Goal: Find specific page/section: Find specific page/section

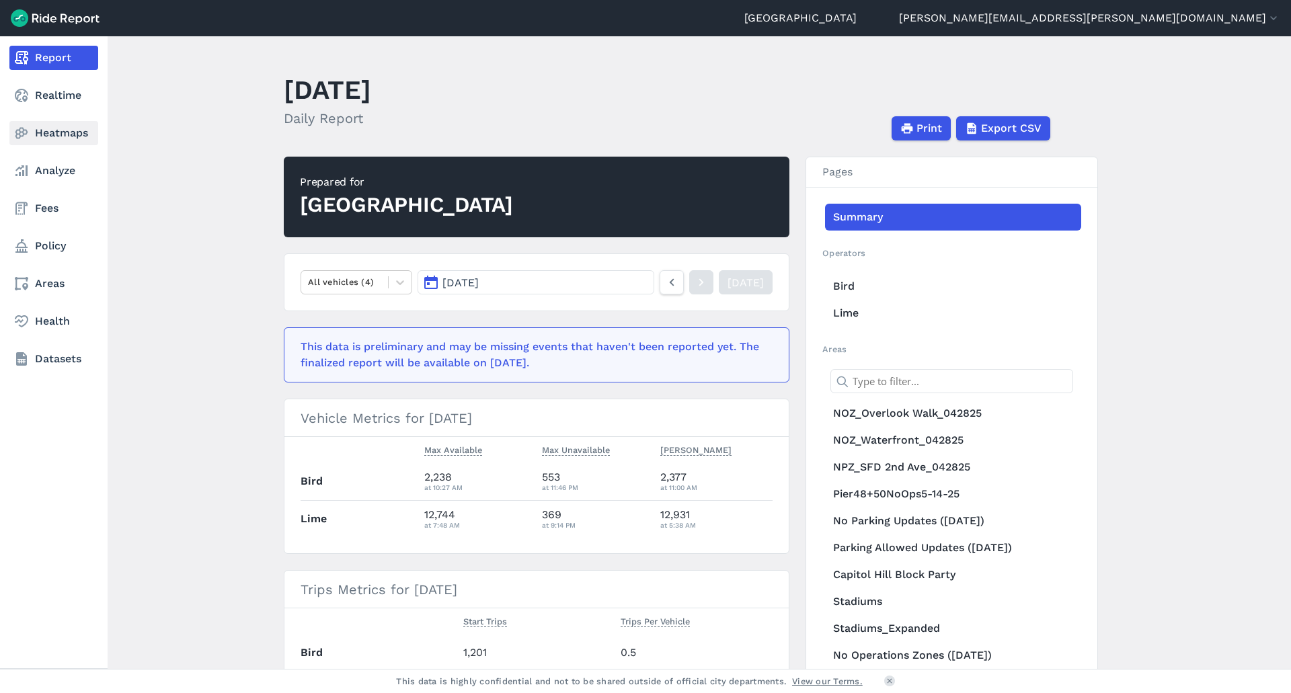
click at [56, 137] on link "Heatmaps" at bounding box center [53, 133] width 89 height 24
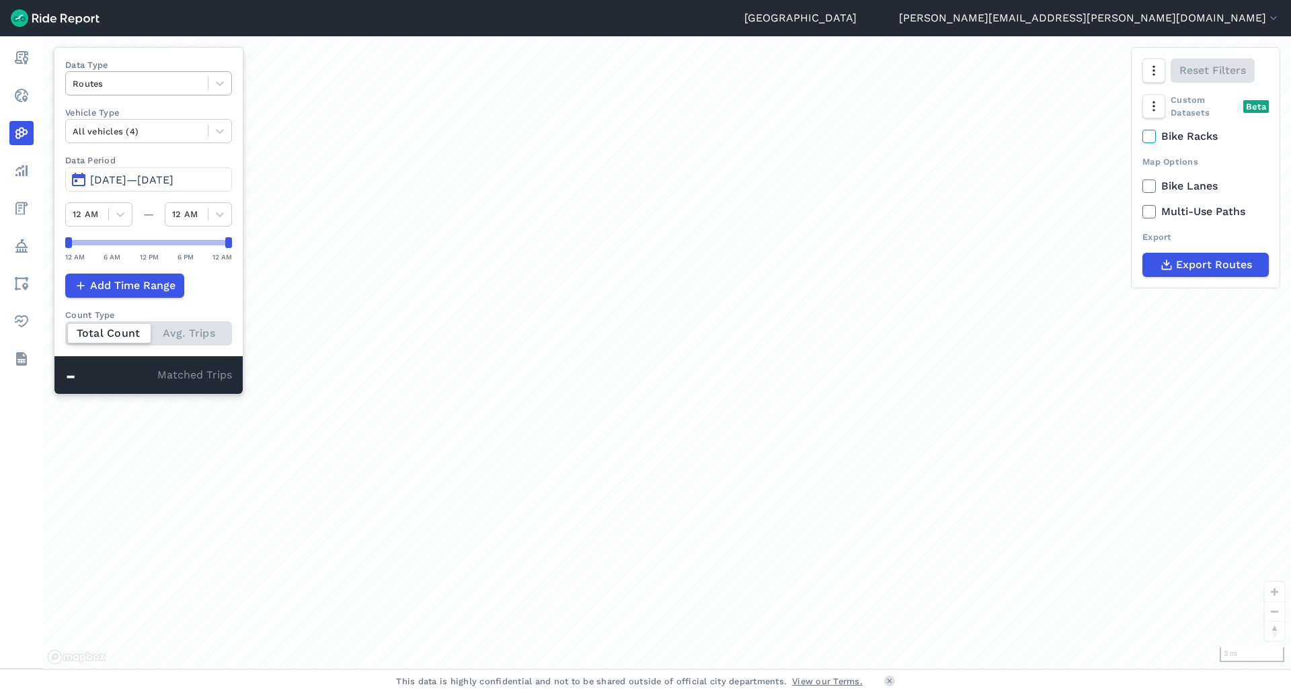
click at [150, 83] on div at bounding box center [137, 83] width 128 height 15
click at [103, 141] on div "Trip Ends" at bounding box center [148, 139] width 167 height 24
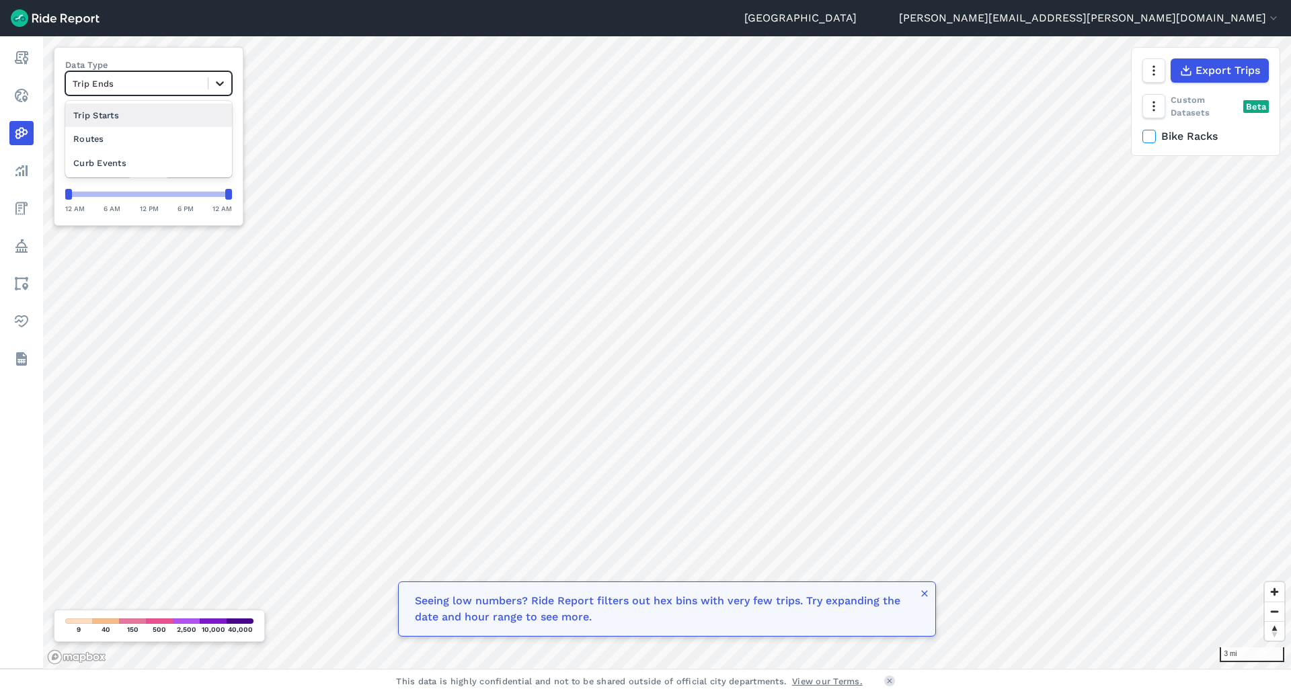
click at [224, 84] on icon at bounding box center [220, 83] width 8 height 5
click at [113, 159] on div "Curb Events" at bounding box center [148, 163] width 167 height 24
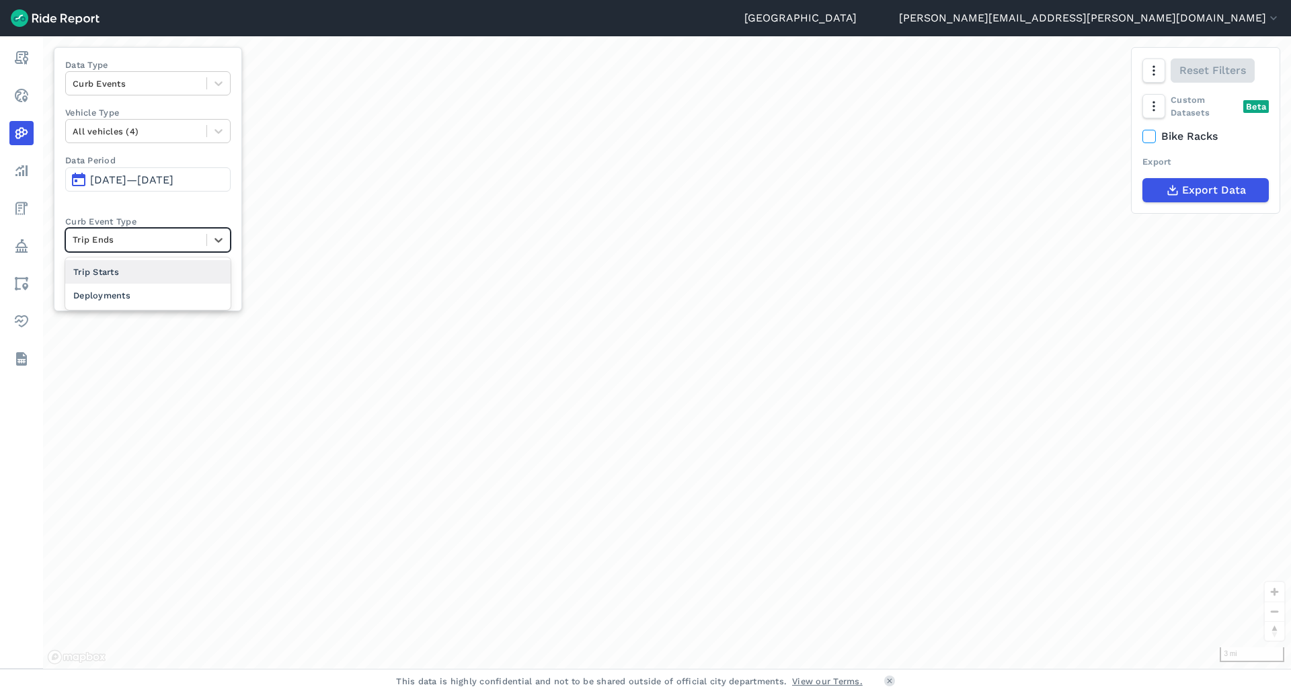
click at [132, 243] on div at bounding box center [136, 239] width 127 height 15
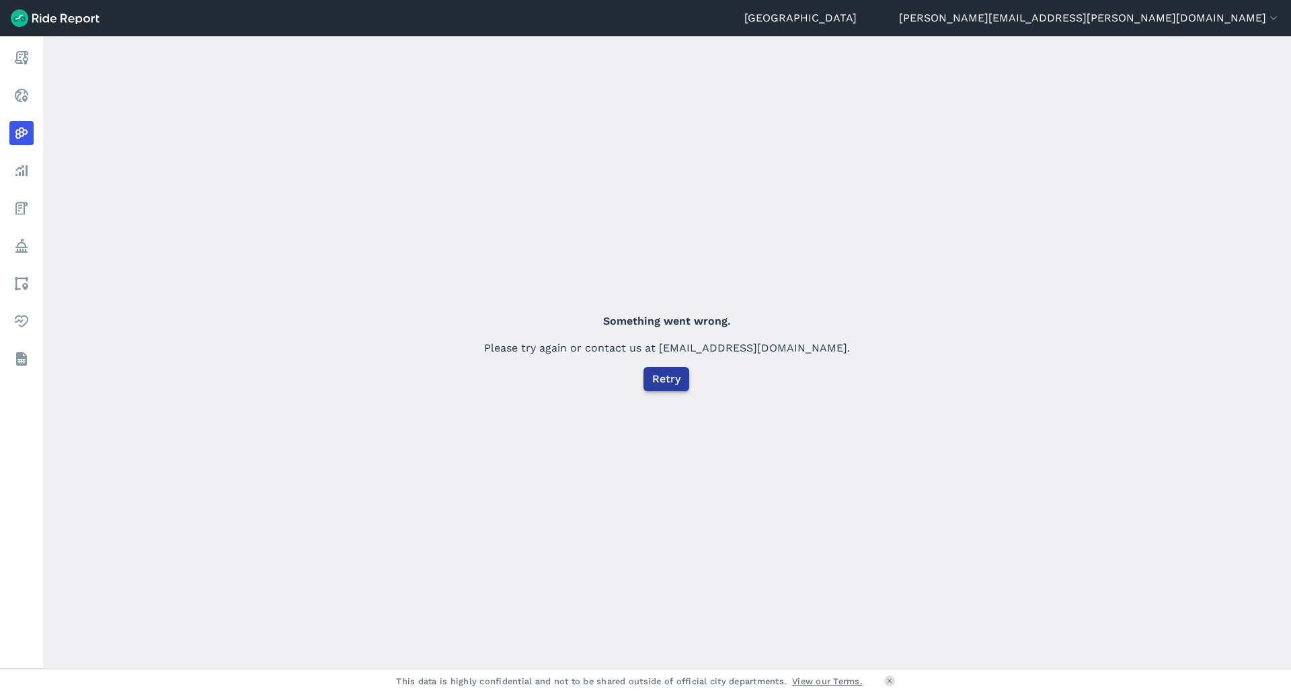
click at [680, 380] on button "Retry" at bounding box center [666, 379] width 46 height 24
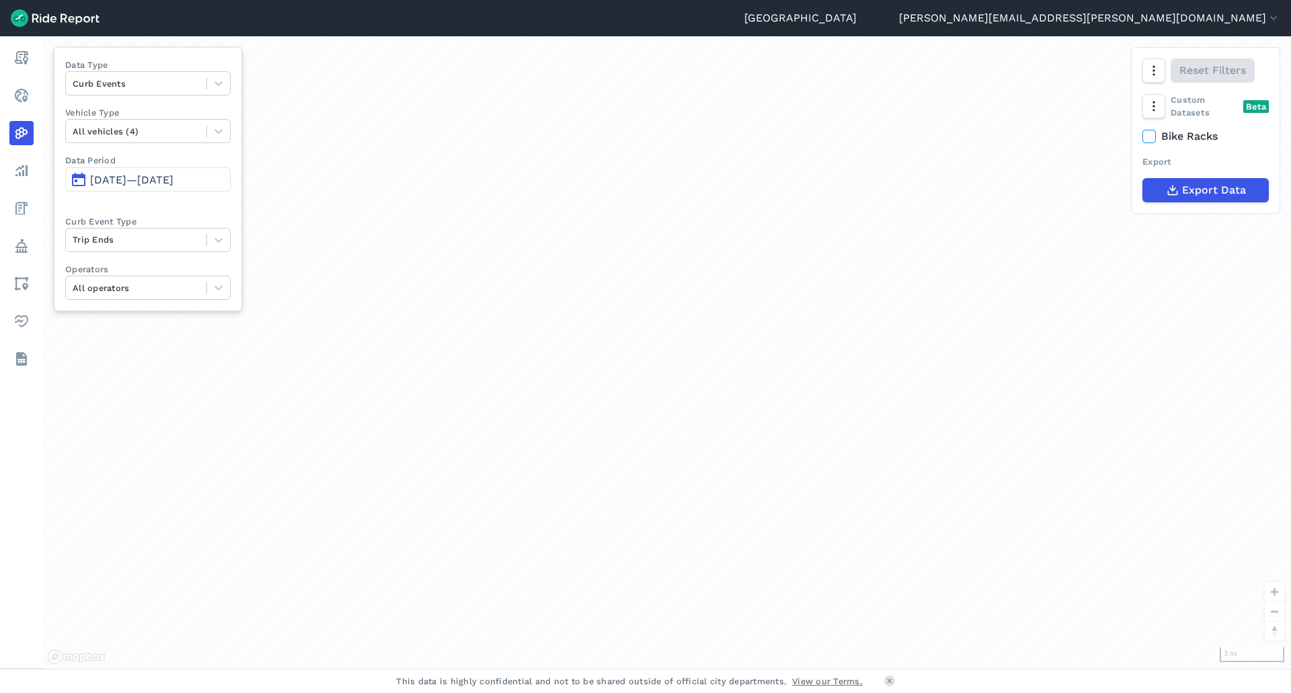
click at [132, 179] on span "[DATE]—[DATE]" at bounding box center [131, 179] width 83 height 13
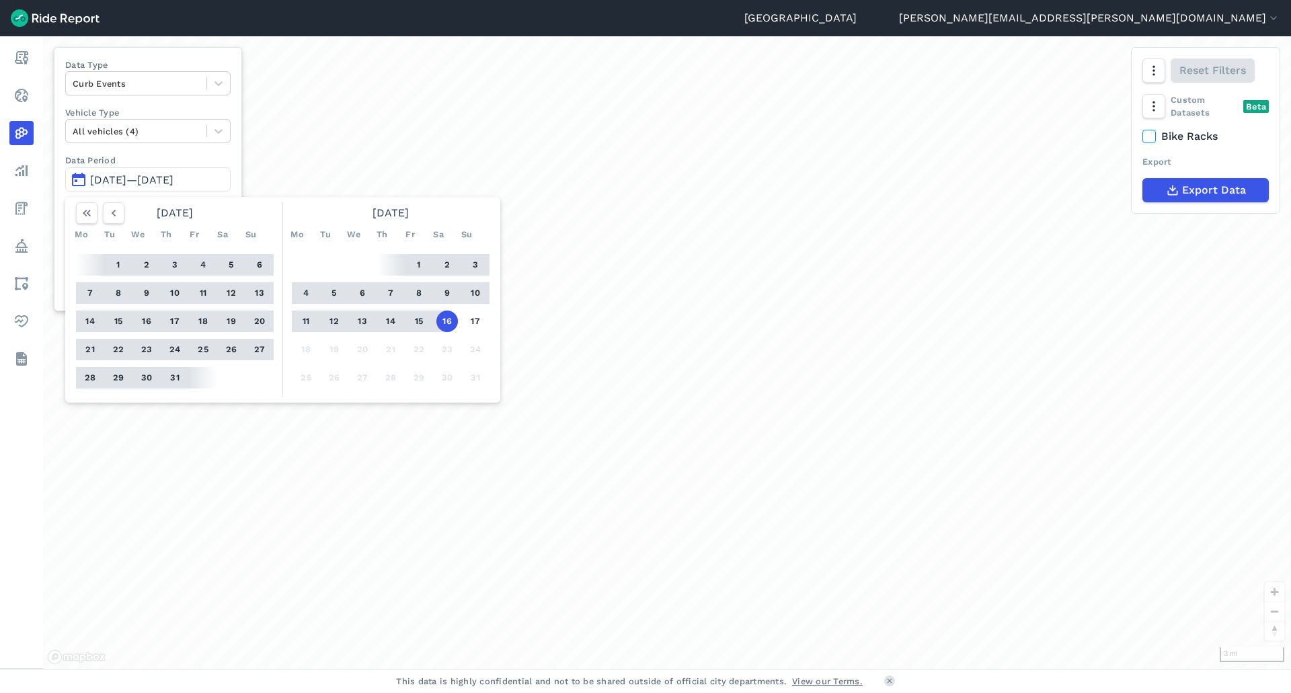
click at [415, 264] on button "1" at bounding box center [419, 265] width 22 height 22
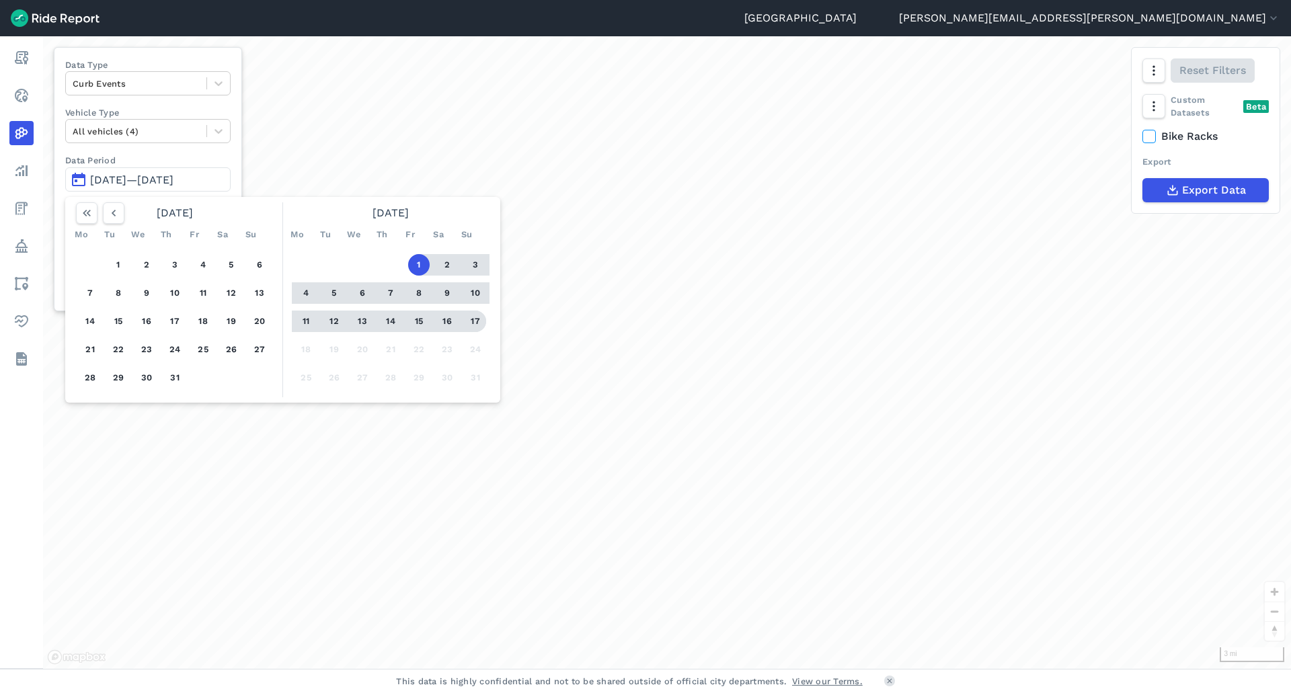
click at [474, 323] on button "17" at bounding box center [475, 322] width 22 height 22
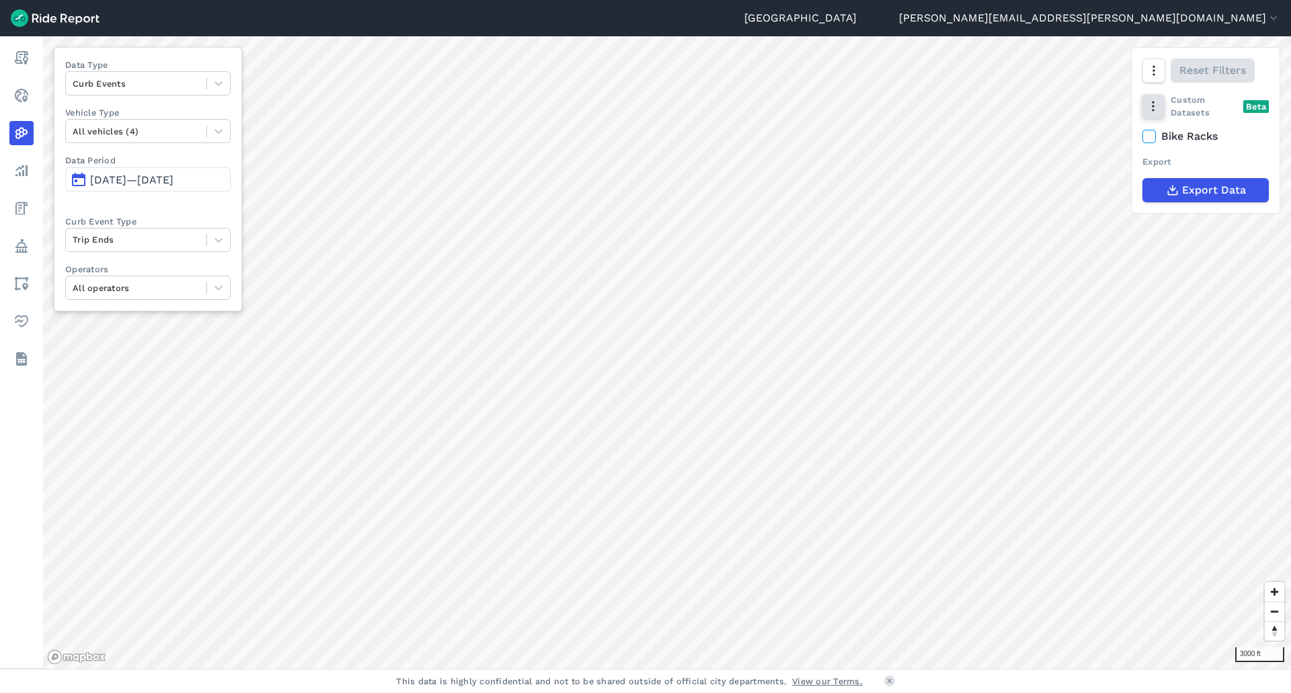
click at [1153, 106] on use "button" at bounding box center [1152, 107] width 2 height 10
click at [1153, 73] on icon "button" at bounding box center [1152, 70] width 13 height 13
click at [1082, 219] on label "Heatmap" at bounding box center [1083, 213] width 79 height 28
click at [1044, 76] on input "Heatmap" at bounding box center [1044, 71] width 0 height 9
